Goal: Task Accomplishment & Management: Manage account settings

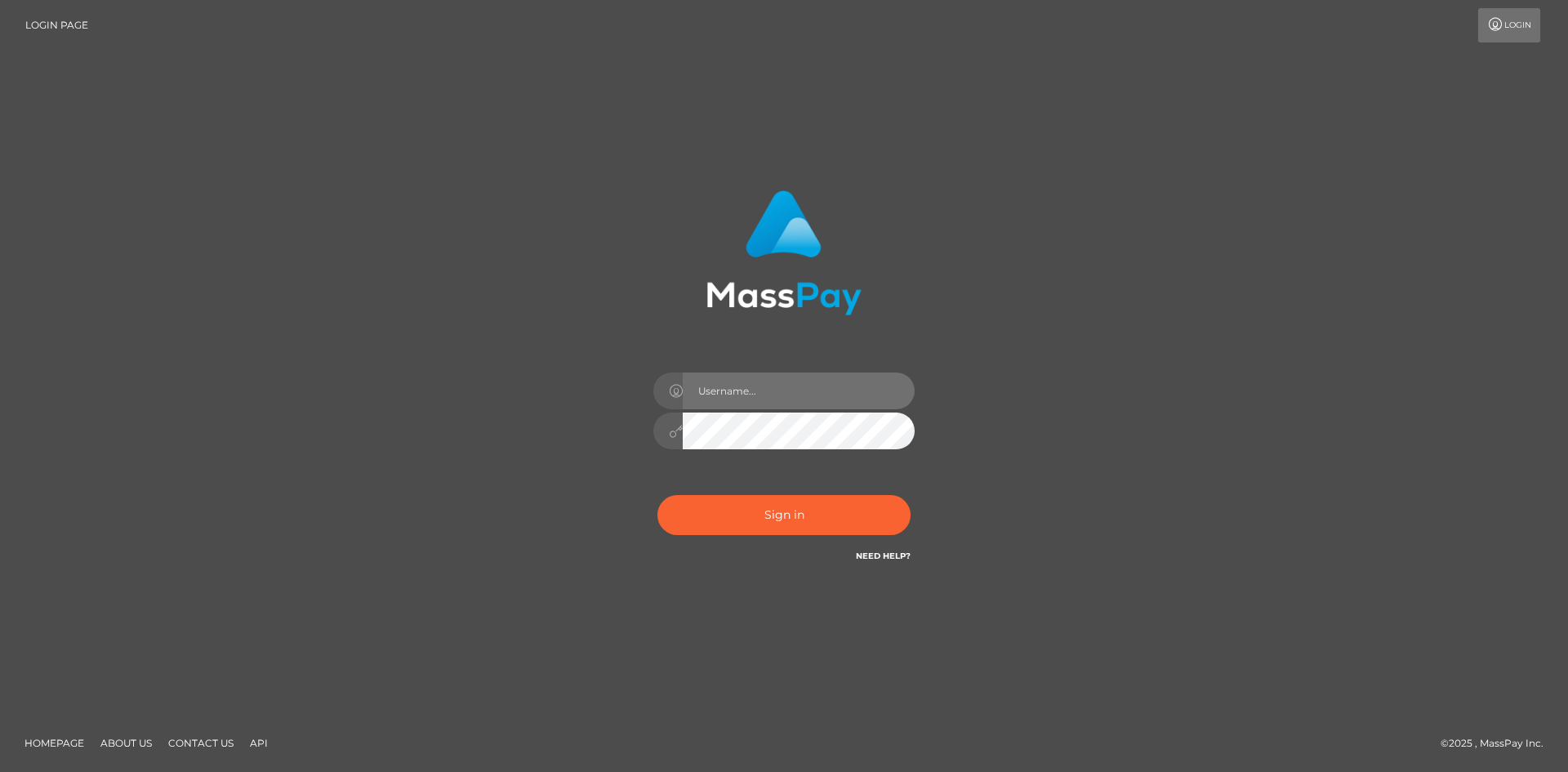
drag, startPoint x: 0, startPoint y: 0, endPoint x: 745, endPoint y: 380, distance: 836.3
click at [745, 380] on input "text" at bounding box center [798, 391] width 232 height 37
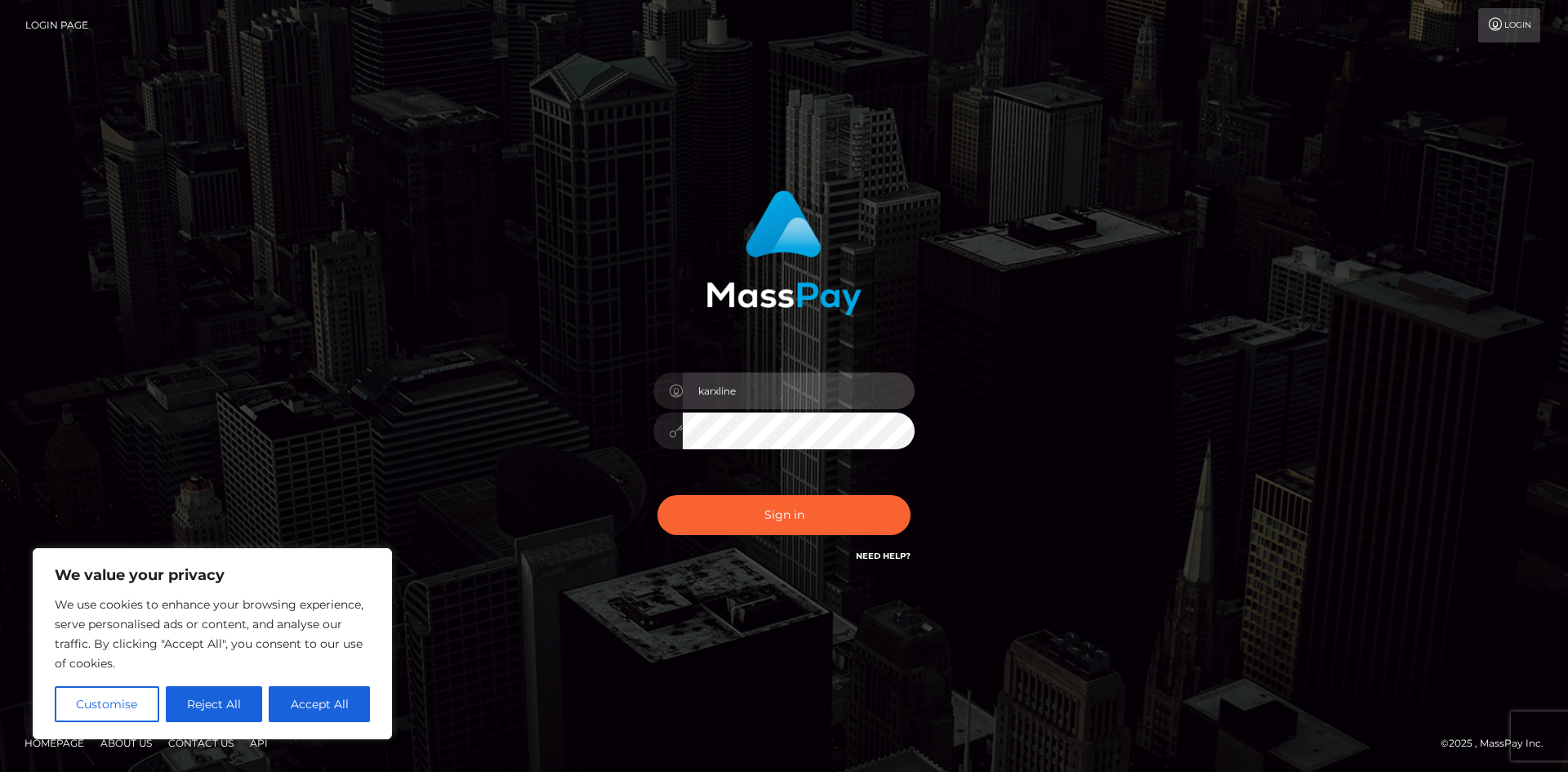
type input "karxline"
click at [657, 495] on button "Sign in" at bounding box center [783, 514] width 253 height 40
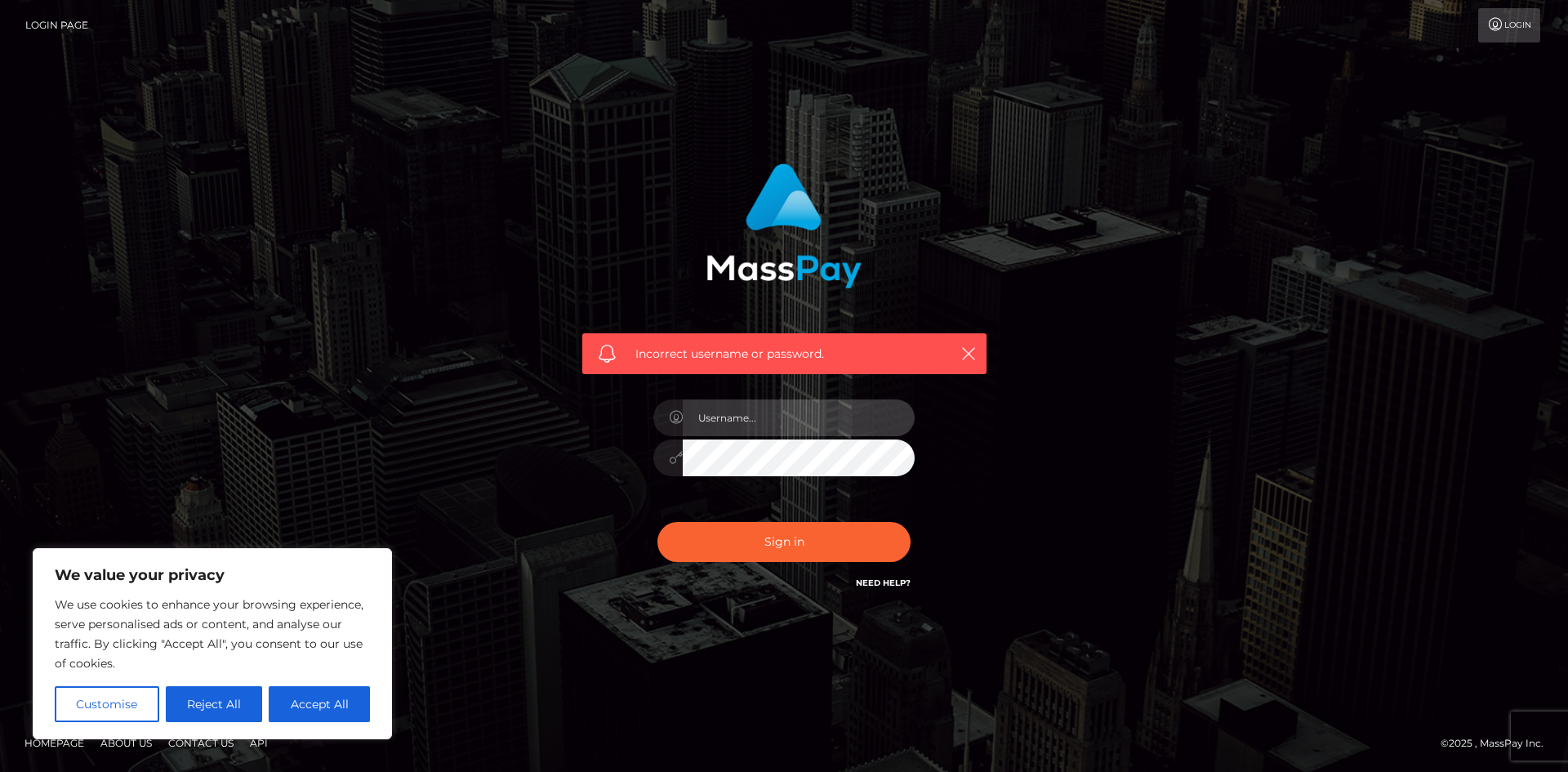
click at [765, 424] on input "text" at bounding box center [798, 418] width 232 height 37
type input "karolinechizekk@gmail.com"
click at [657, 522] on button "Sign in" at bounding box center [783, 542] width 253 height 40
click at [774, 424] on input "text" at bounding box center [798, 418] width 232 height 37
click at [1000, 405] on div "Incorrect username or password." at bounding box center [784, 386] width 453 height 469
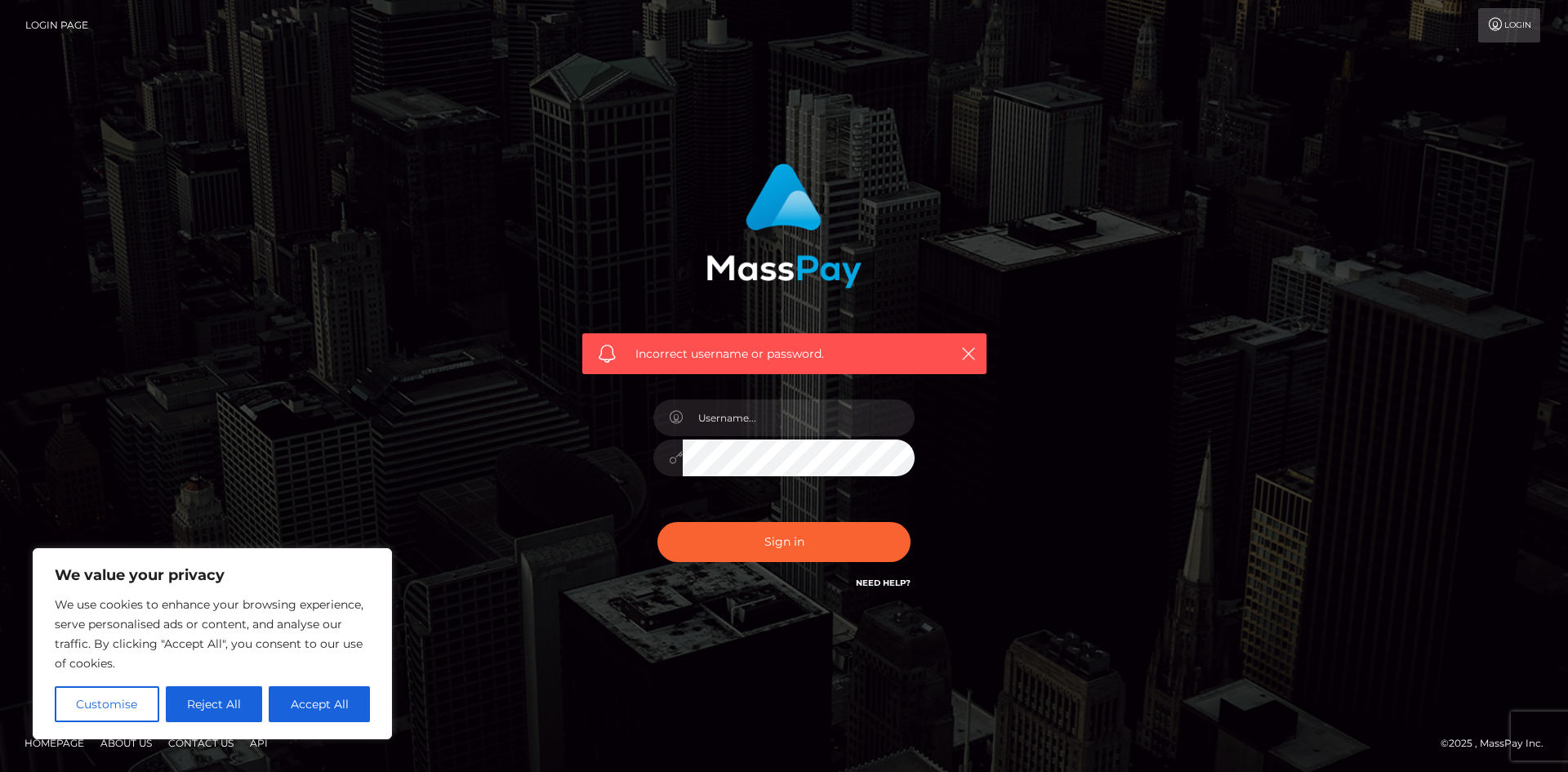
click at [1505, 17] on link "Login" at bounding box center [1509, 25] width 62 height 34
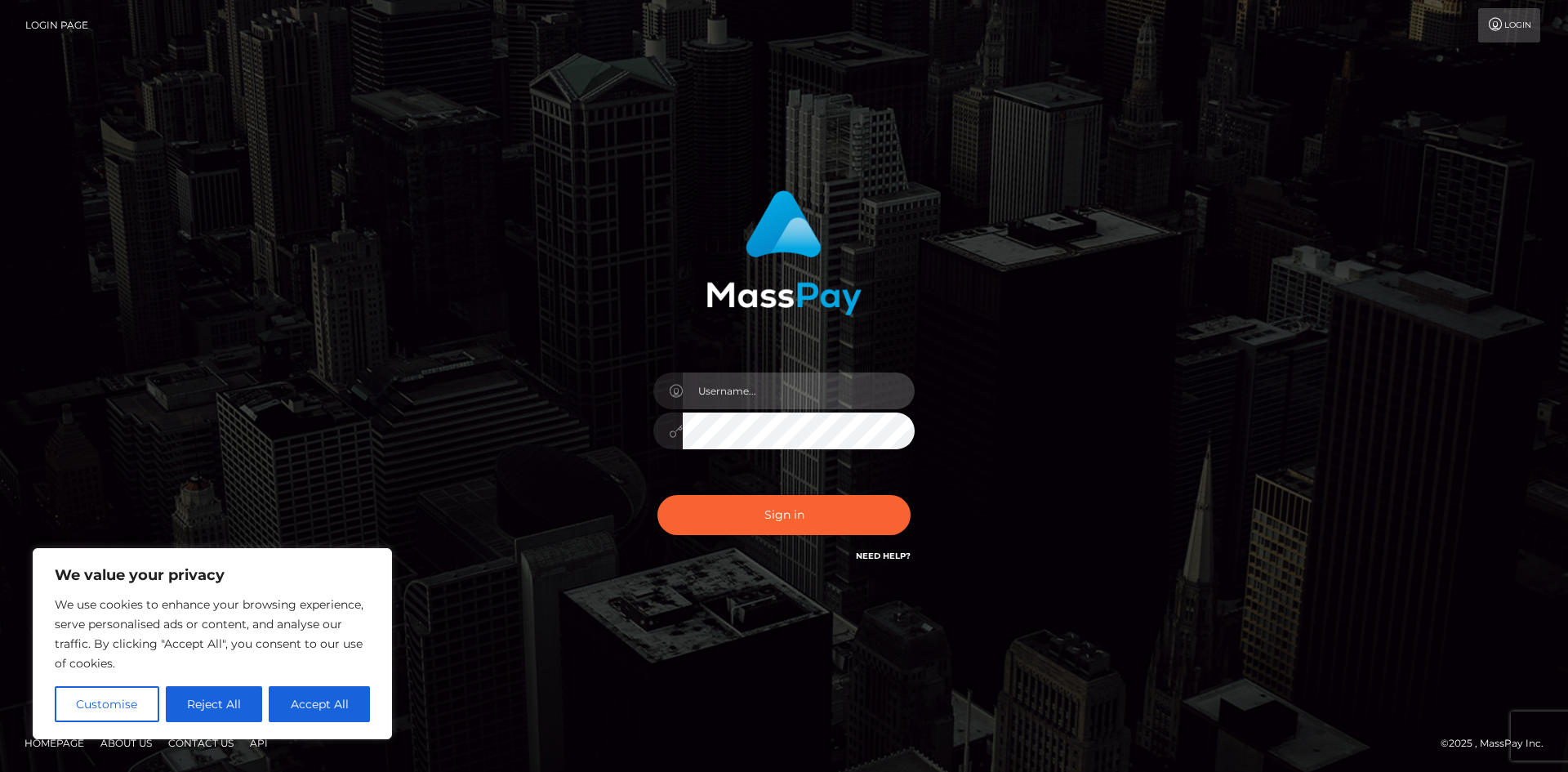
click at [776, 397] on input "text" at bounding box center [798, 391] width 232 height 37
type input "karxline"
click at [657, 495] on button "Sign in" at bounding box center [783, 514] width 253 height 40
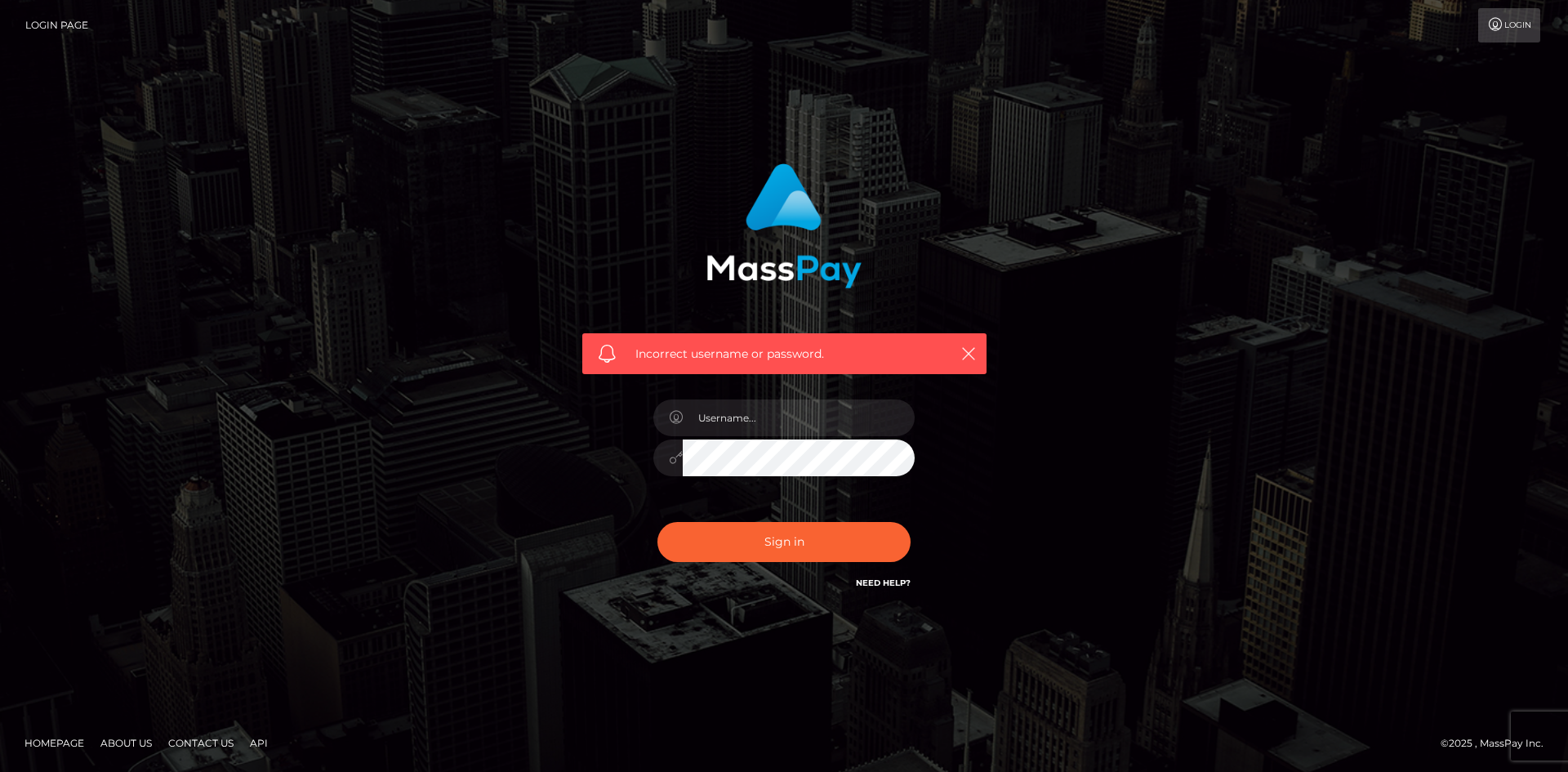
click at [889, 580] on link "Need Help?" at bounding box center [883, 583] width 55 height 11
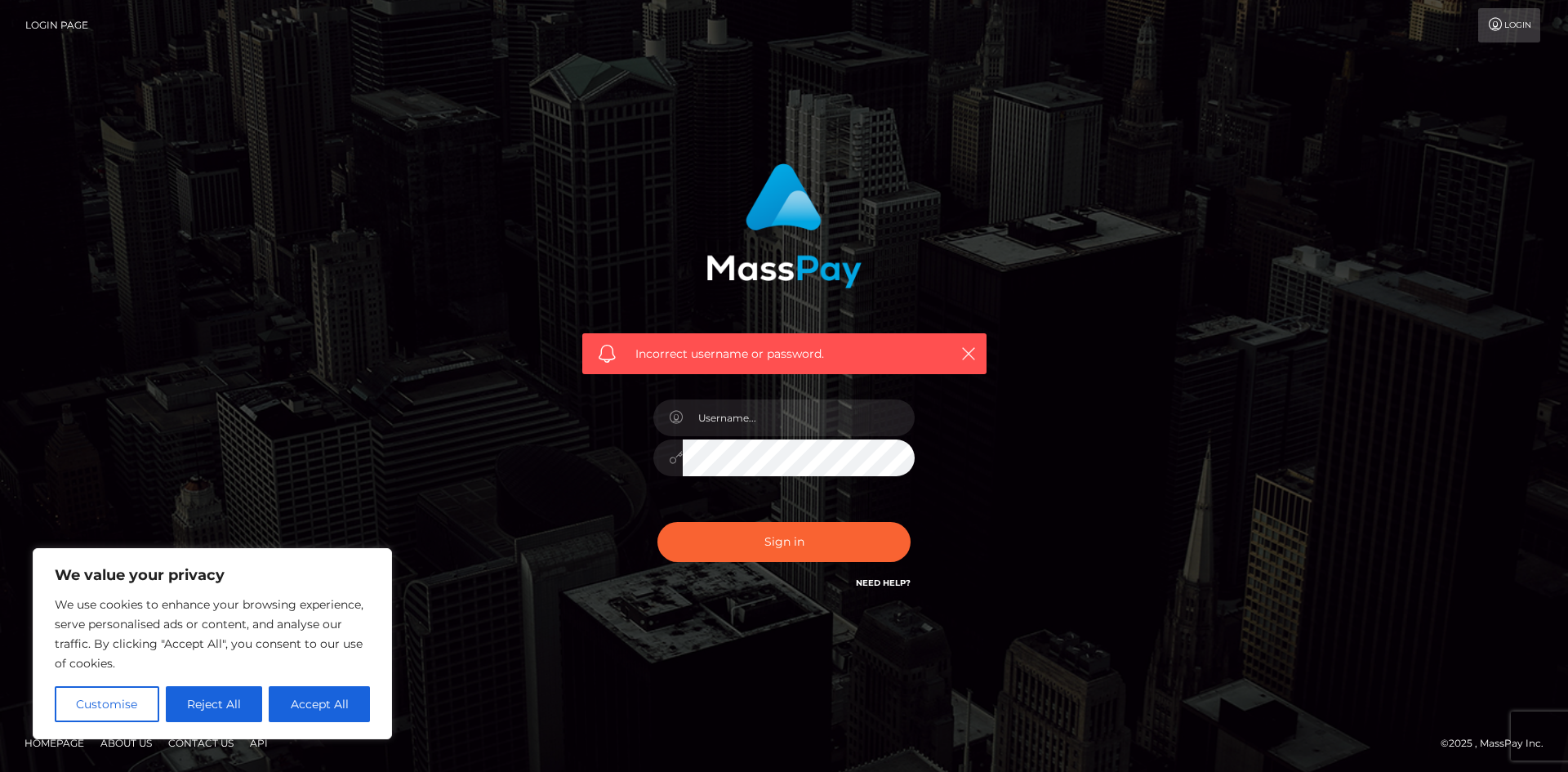
click at [881, 579] on link "Need Help?" at bounding box center [883, 583] width 55 height 11
click at [321, 703] on button "Accept All" at bounding box center [319, 704] width 101 height 36
checkbox input "true"
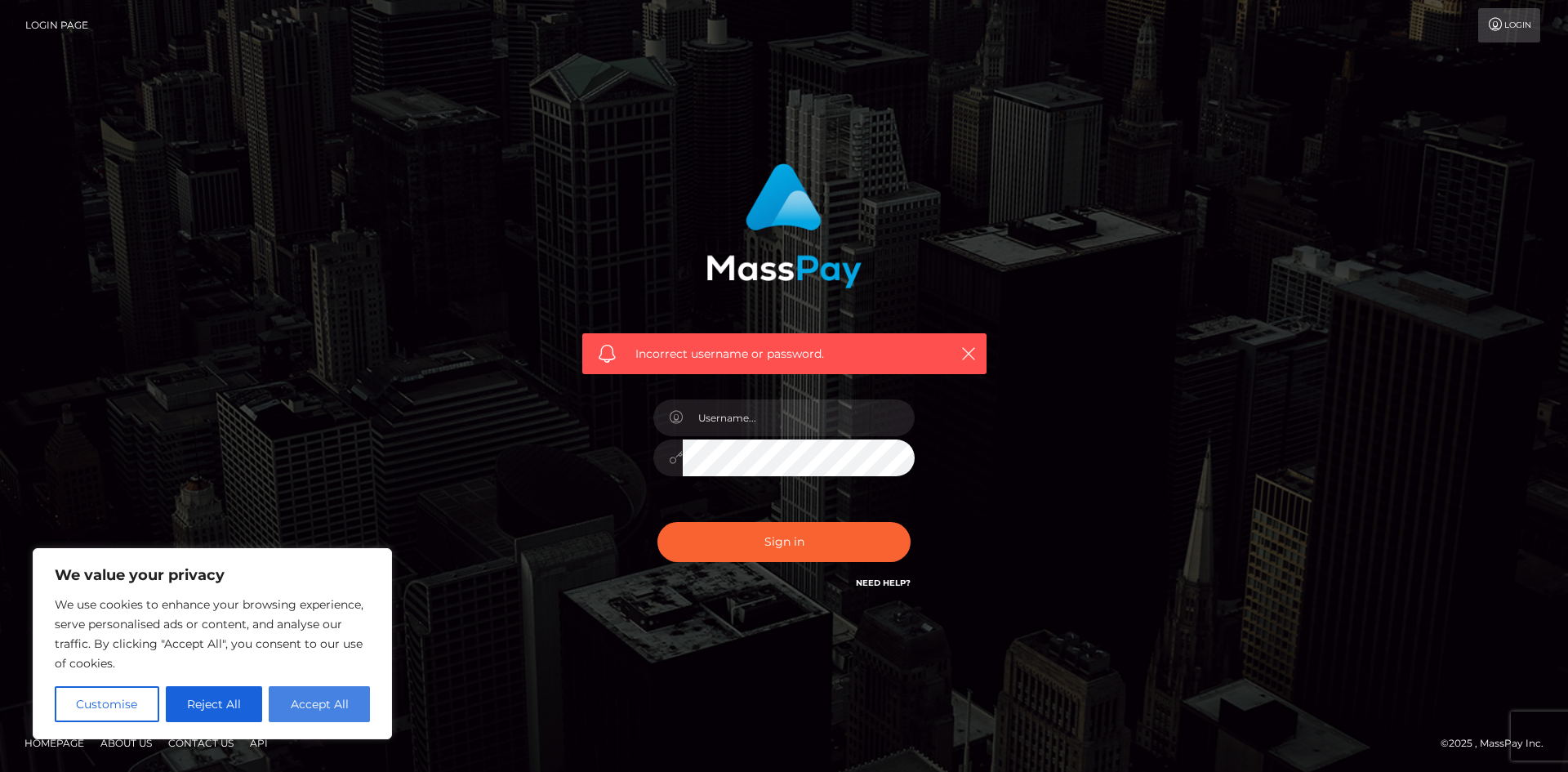
checkbox input "true"
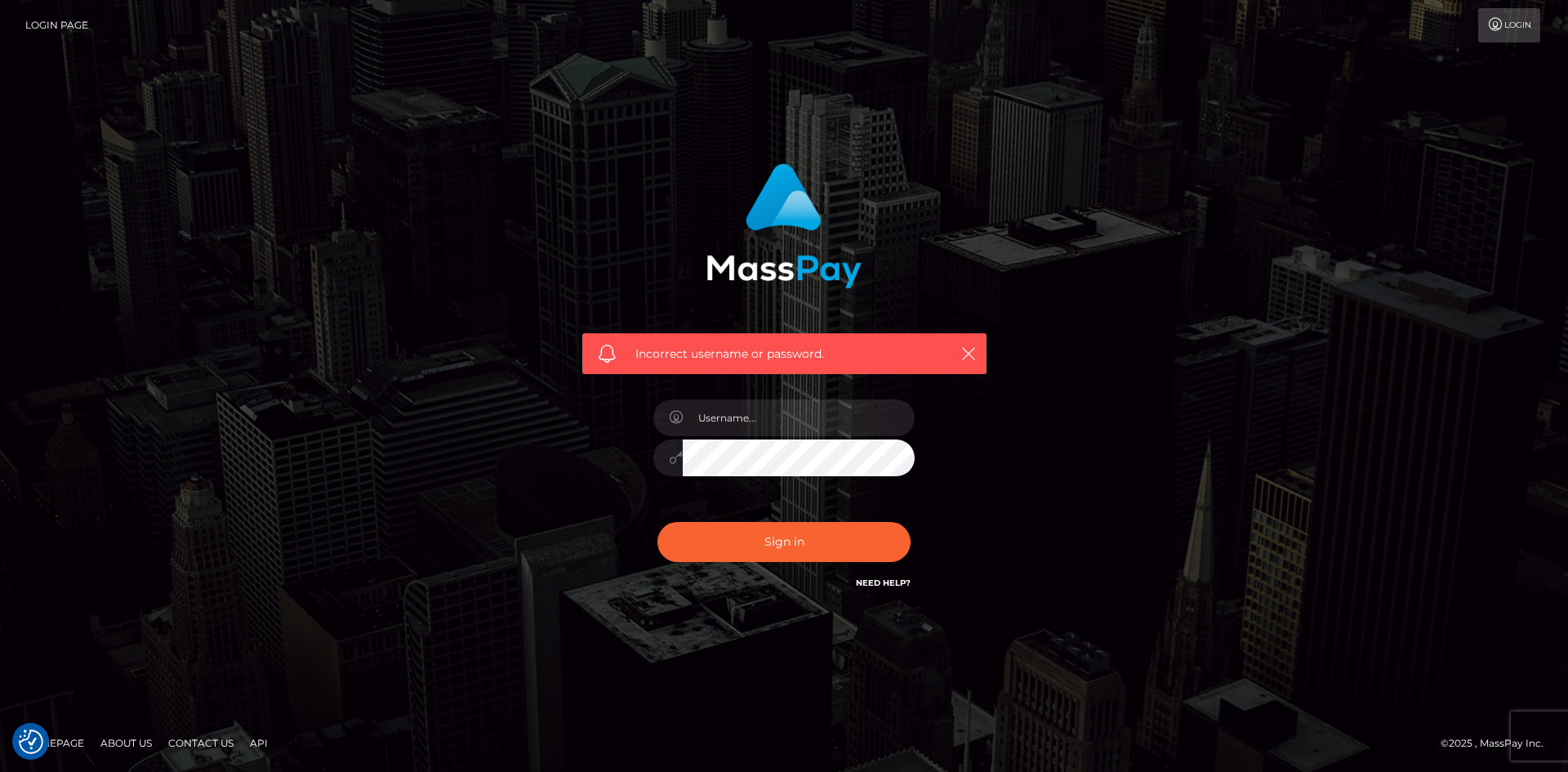
click at [915, 423] on nordpass-icon at bounding box center [915, 418] width 0 height 37
click at [722, 416] on input "text" at bounding box center [798, 418] width 232 height 37
type input "k"
click at [35, 26] on link "Login Page" at bounding box center [56, 25] width 63 height 34
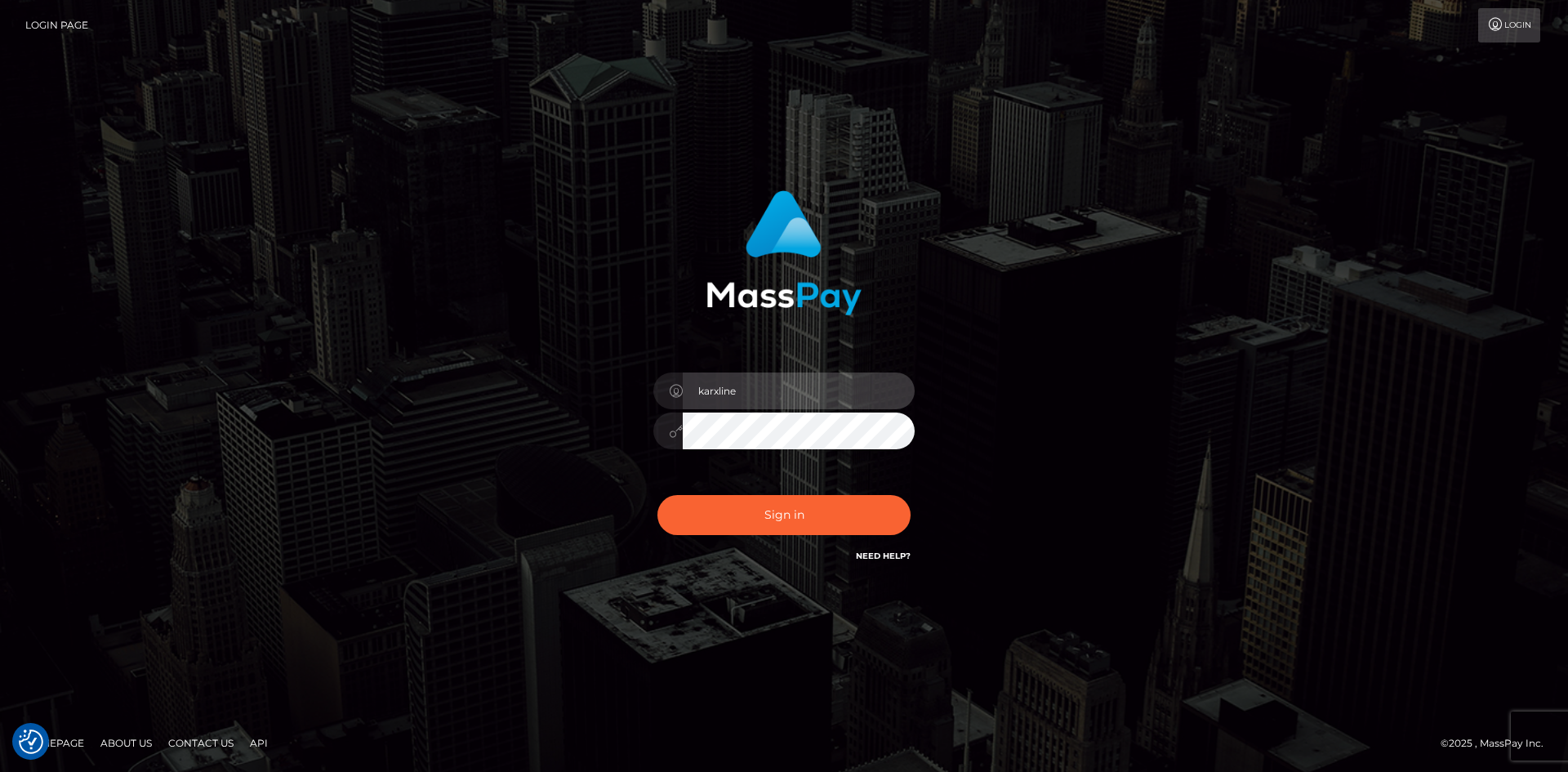
click at [788, 398] on input "karxline" at bounding box center [798, 391] width 232 height 37
type input "karolinechizekk@gmail.com"
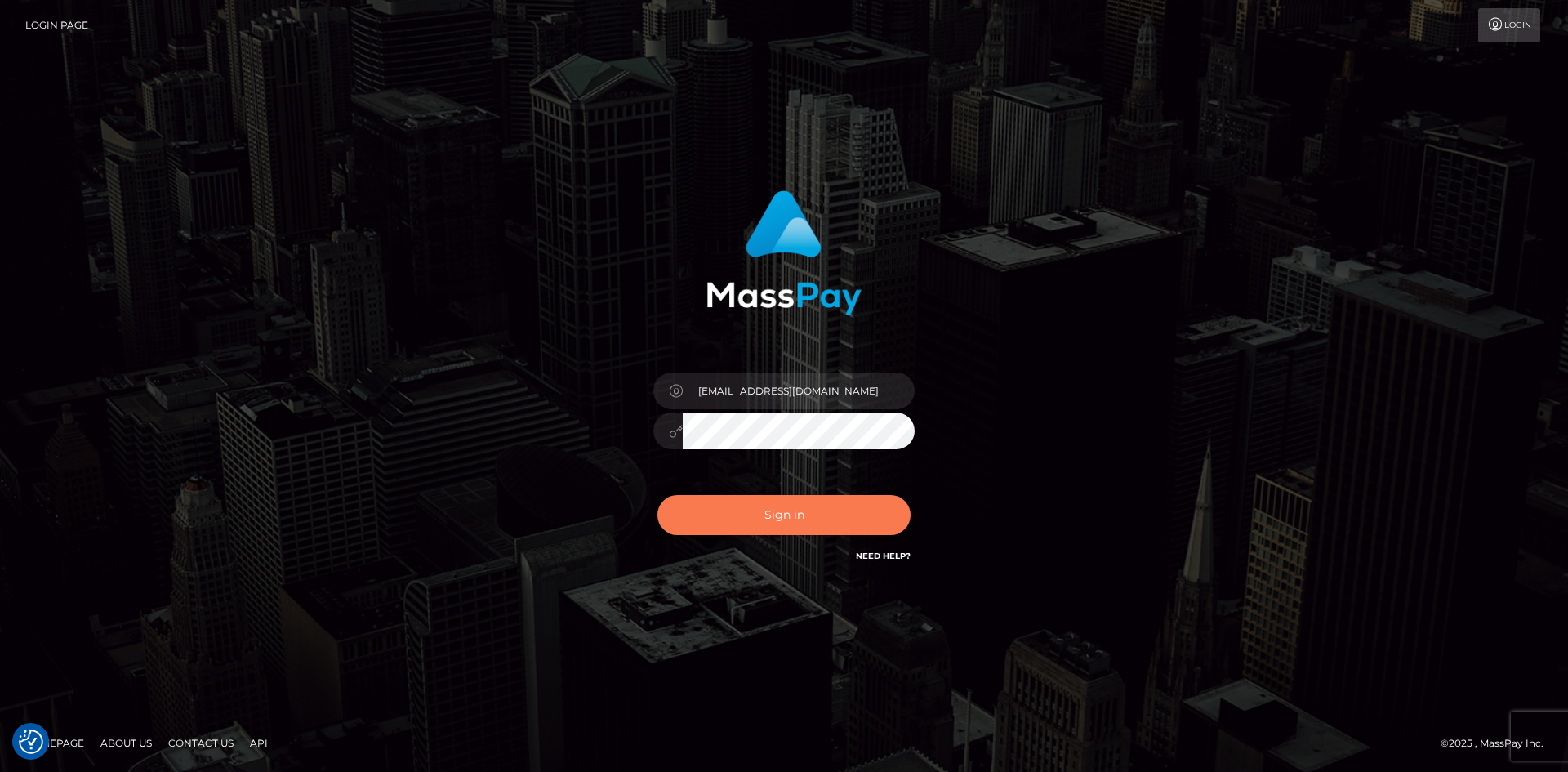
click at [843, 514] on button "Sign in" at bounding box center [783, 514] width 253 height 40
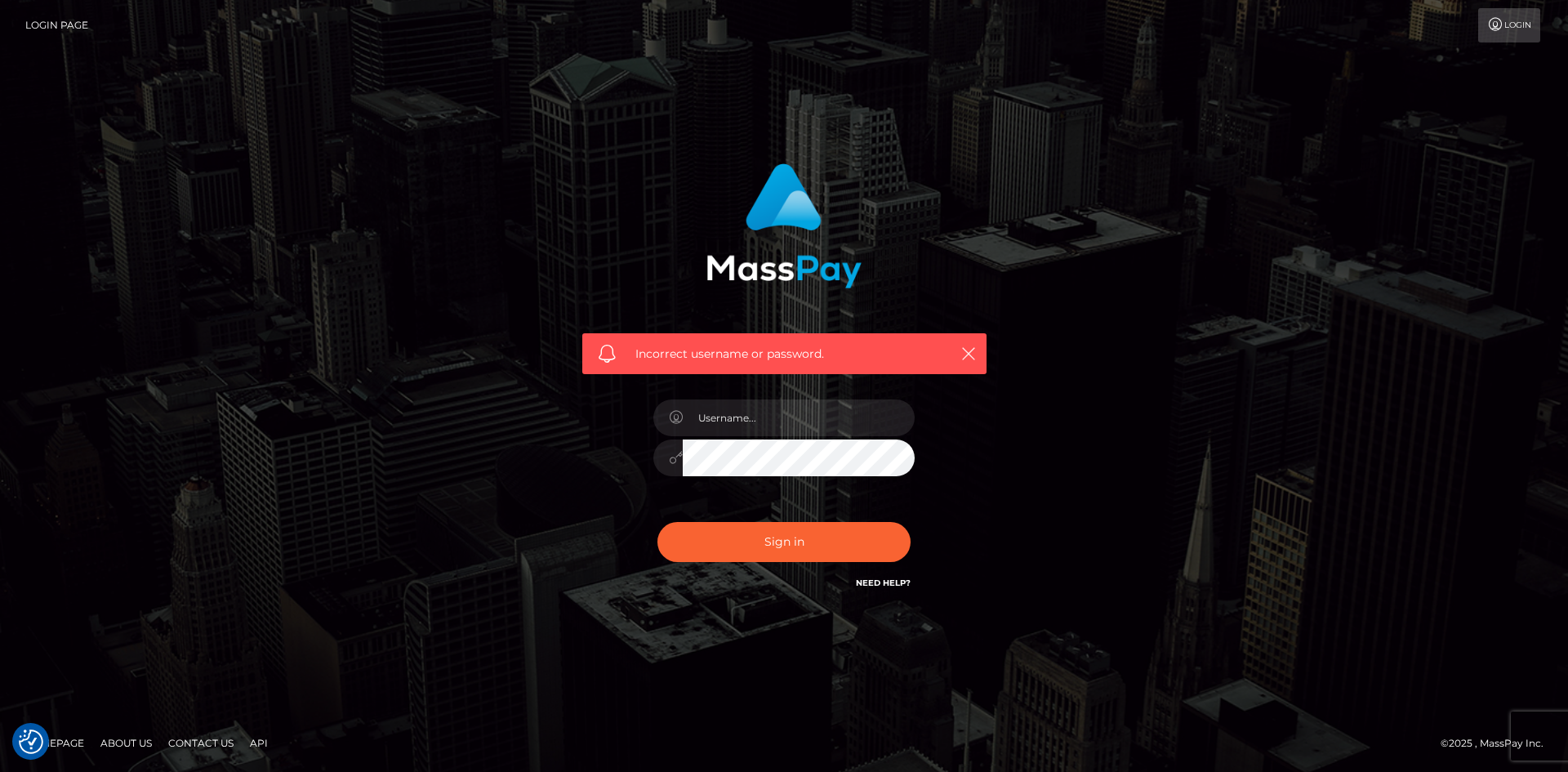
click at [676, 454] on icon at bounding box center [676, 457] width 14 height 13
click at [694, 419] on input "text" at bounding box center [798, 418] width 232 height 37
type input "karxline"
click at [657, 522] on button "Sign in" at bounding box center [783, 542] width 253 height 40
click at [773, 424] on input "text" at bounding box center [798, 418] width 232 height 37
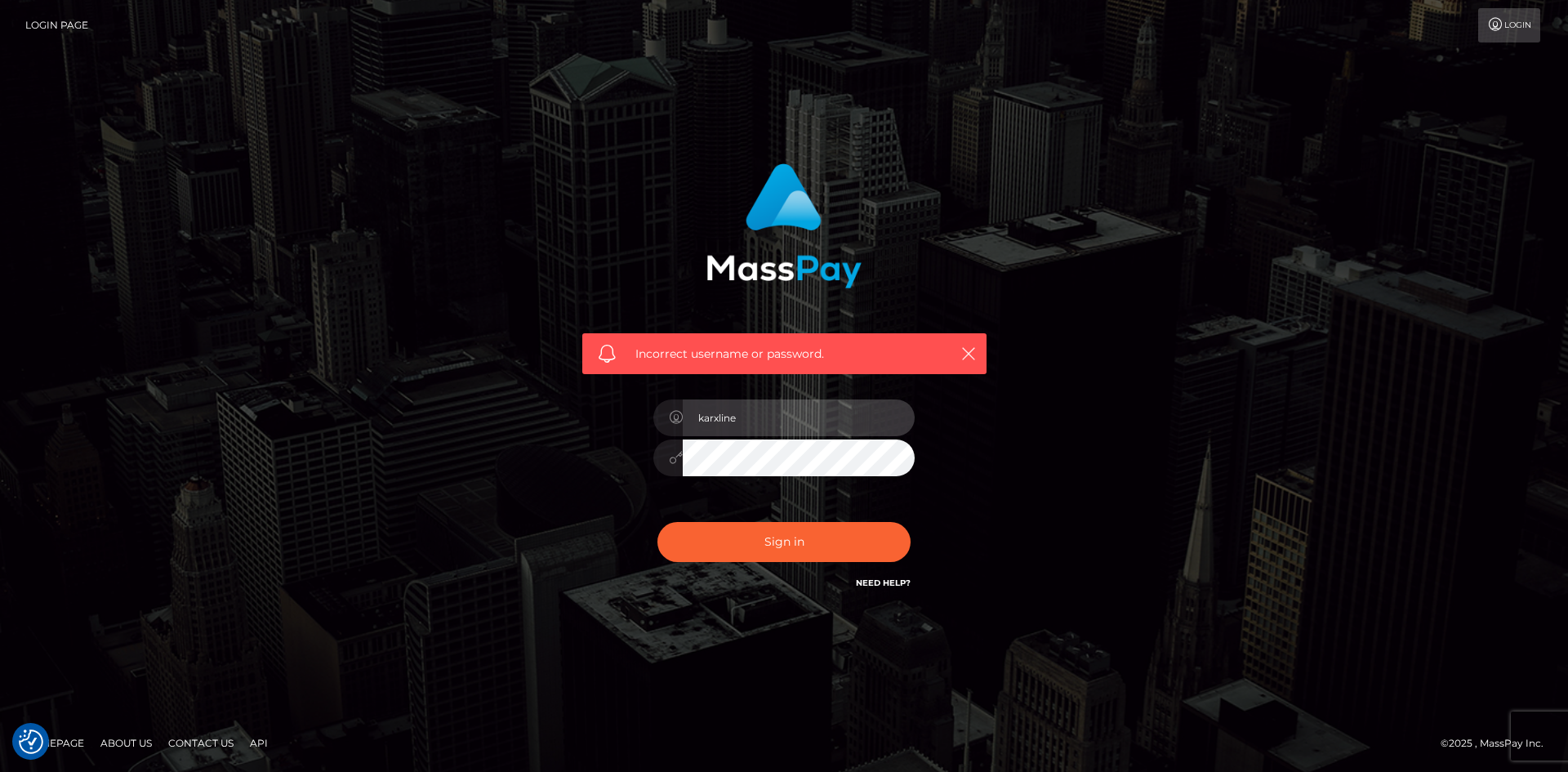
click at [773, 424] on input "karxline" at bounding box center [798, 418] width 232 height 37
type input "karxline5"
click at [657, 522] on button "Sign in" at bounding box center [783, 542] width 253 height 40
click at [789, 419] on input "text" at bounding box center [798, 418] width 232 height 37
type input "karxline"
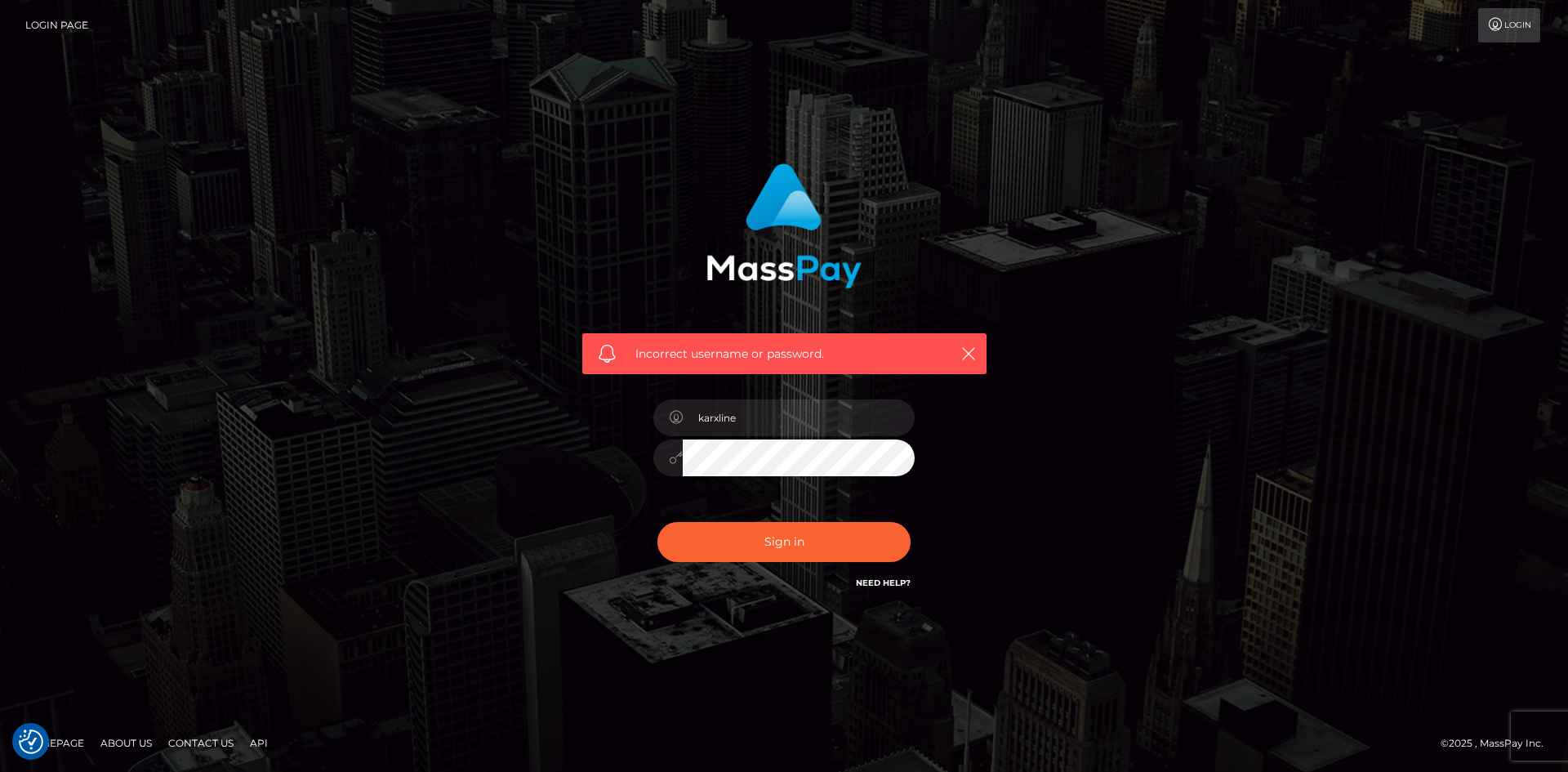
click at [657, 522] on button "Sign in" at bounding box center [783, 542] width 253 height 40
click at [892, 582] on link "Need Help?" at bounding box center [883, 583] width 55 height 11
click at [891, 589] on div "Need Help?" at bounding box center [883, 585] width 55 height 20
click at [879, 578] on link "Need Help?" at bounding box center [883, 583] width 55 height 11
click at [871, 578] on link "Need Help?" at bounding box center [883, 583] width 55 height 11
